Goal: Find specific page/section: Find specific page/section

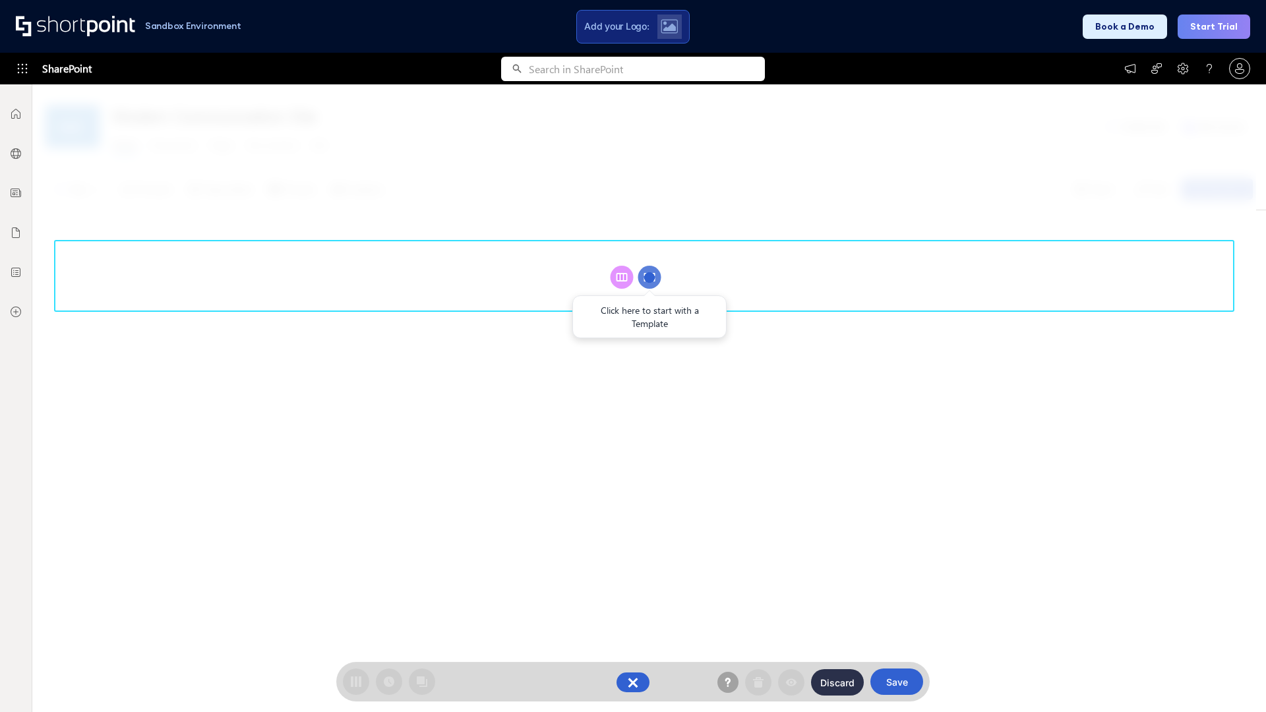
click at [650, 277] on circle at bounding box center [649, 277] width 23 height 23
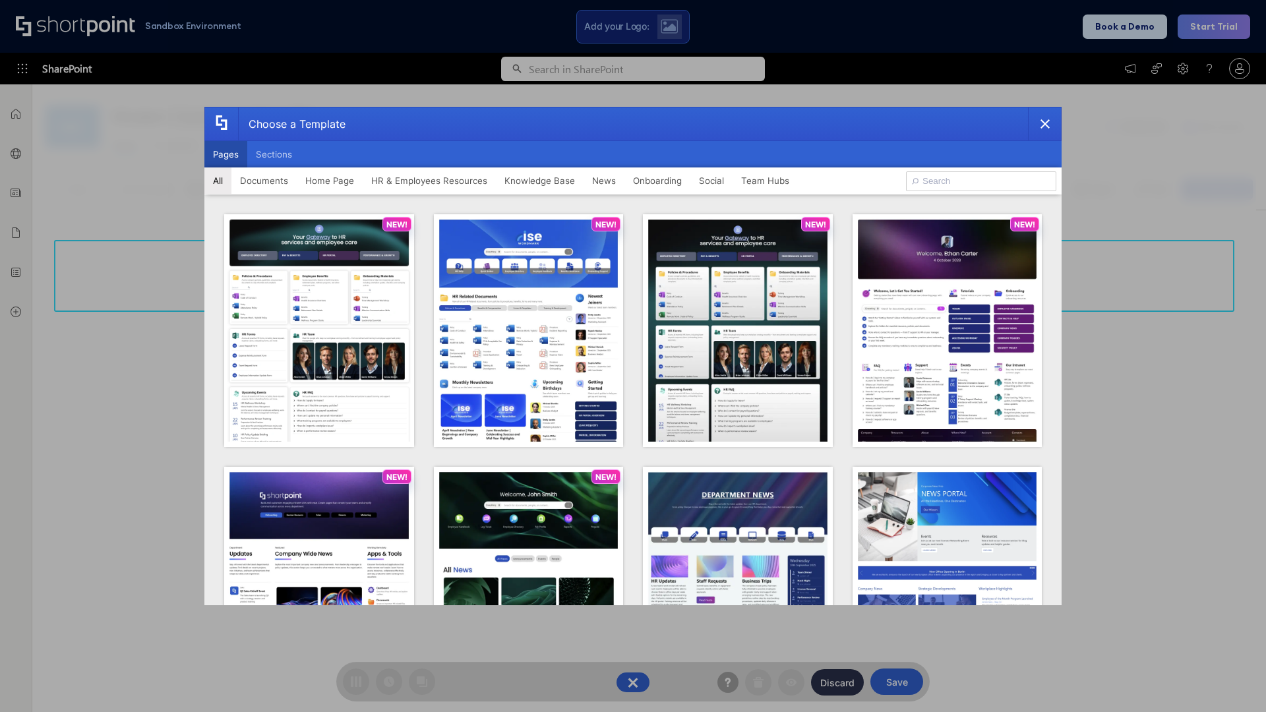
click at [226, 154] on button "Pages" at bounding box center [225, 154] width 43 height 26
type input "HR 4"
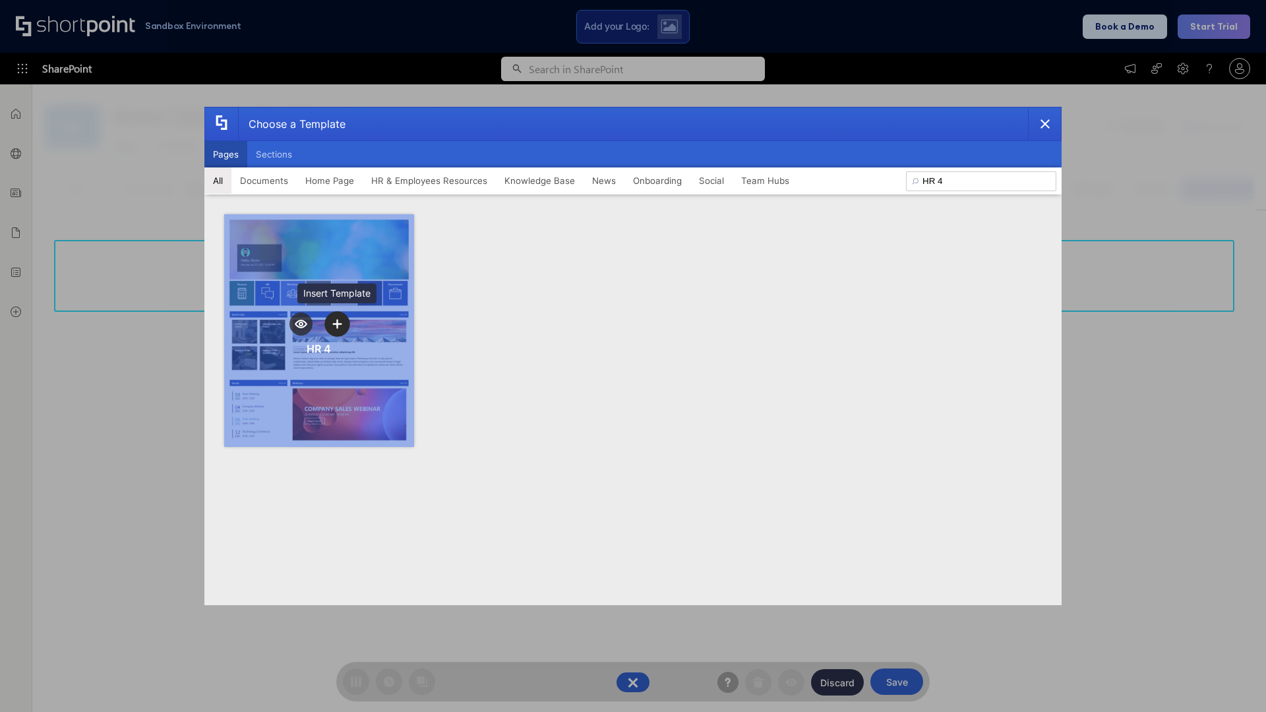
click at [337, 324] on icon "template selector" at bounding box center [336, 323] width 9 height 9
